Goal: Task Accomplishment & Management: Manage account settings

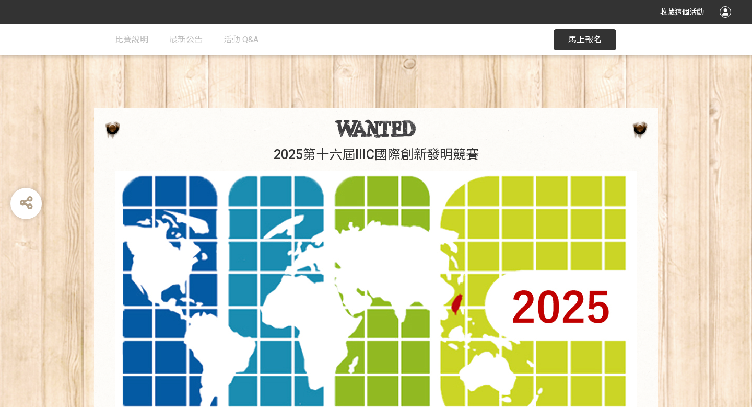
click at [721, 14] on div at bounding box center [725, 11] width 11 height 11
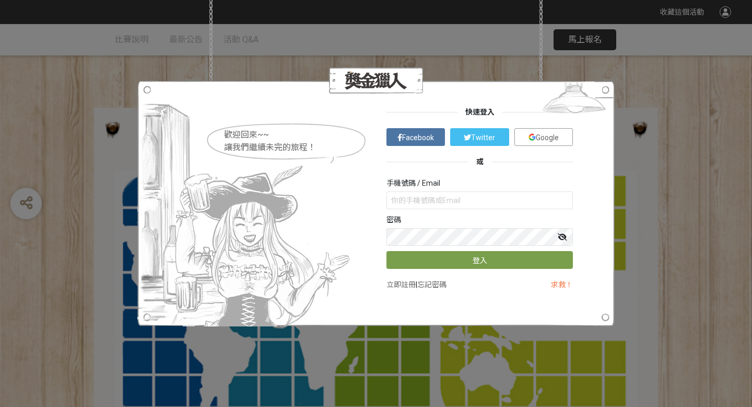
click at [558, 132] on link "Google" at bounding box center [544, 137] width 59 height 18
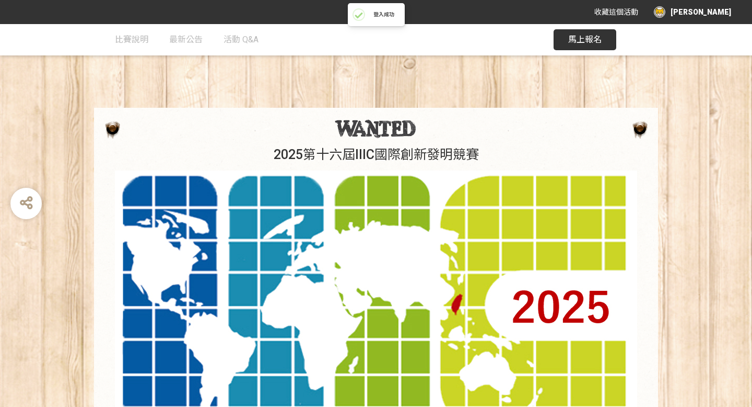
click at [704, 15] on div "[PERSON_NAME]" at bounding box center [692, 11] width 77 height 11
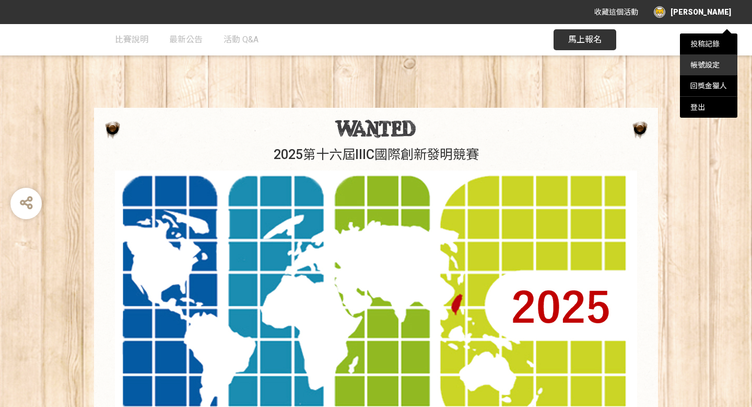
click at [704, 65] on link "帳號設定" at bounding box center [705, 65] width 29 height 8
click at [692, 48] on link "投稿記錄" at bounding box center [705, 44] width 29 height 8
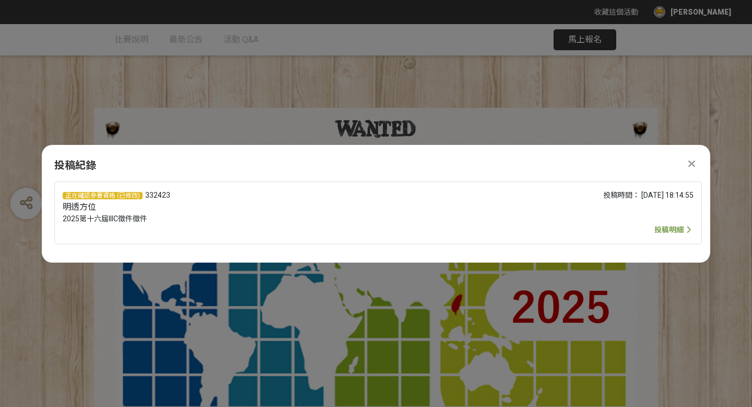
click at [667, 233] on span "投稿明細" at bounding box center [669, 229] width 29 height 8
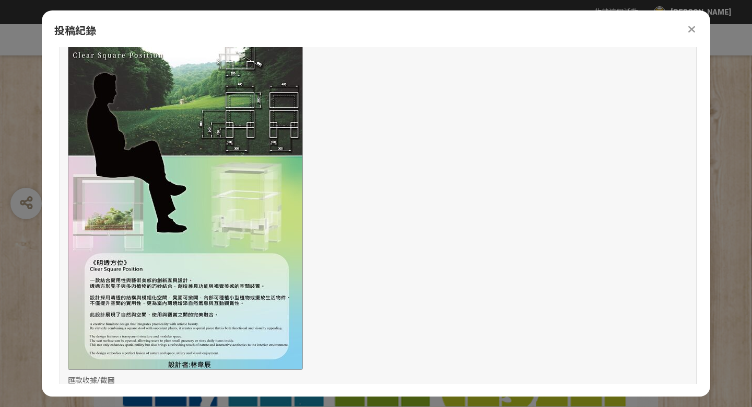
scroll to position [925, 0]
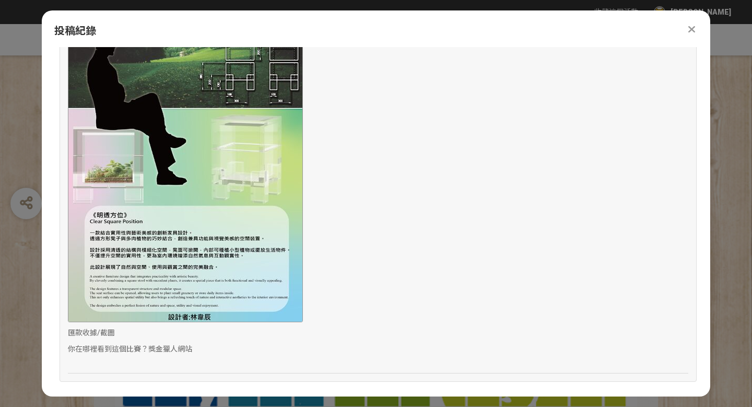
click at [212, 198] on img at bounding box center [185, 153] width 235 height 335
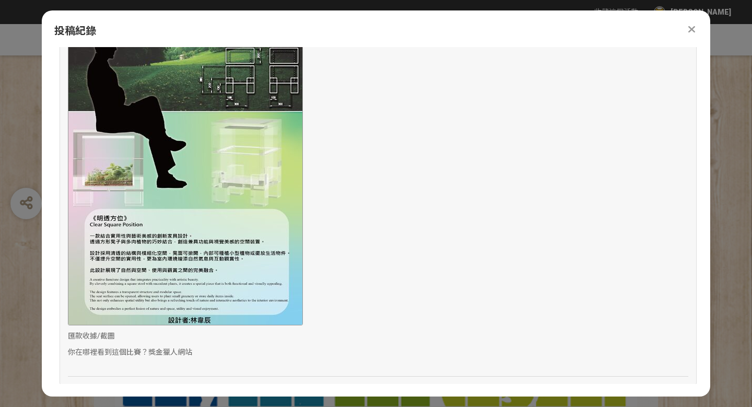
click at [212, 198] on img at bounding box center [185, 157] width 235 height 335
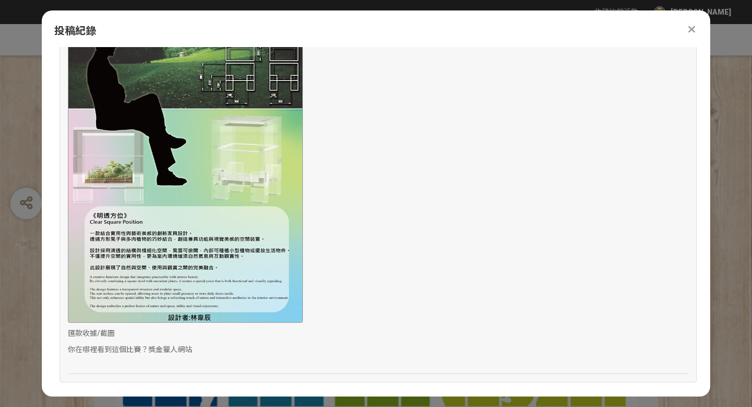
click at [212, 198] on img at bounding box center [185, 154] width 235 height 335
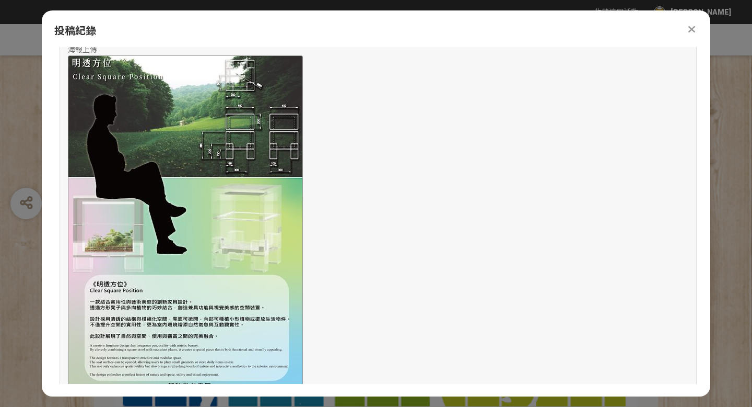
scroll to position [902, 0]
